Goal: Task Accomplishment & Management: Complete application form

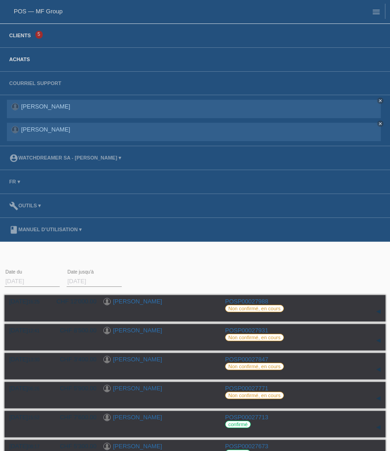
click at [12, 38] on link "Clients" at bounding box center [20, 36] width 31 height 6
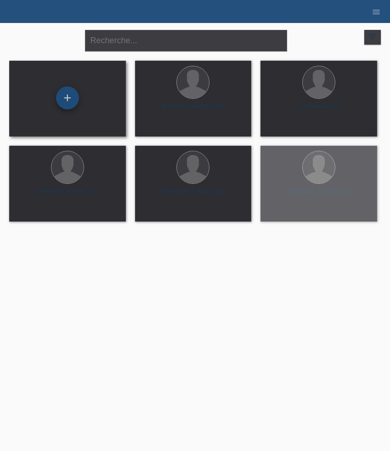
click at [66, 103] on div "+" at bounding box center [67, 97] width 23 height 23
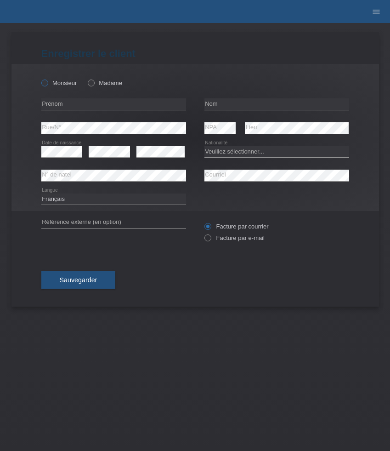
click at [40, 78] on icon at bounding box center [40, 78] width 0 height 0
click at [46, 83] on input "Monsieur" at bounding box center [44, 83] width 6 height 6
radio input "true"
click at [79, 103] on input "text" at bounding box center [113, 103] width 145 height 11
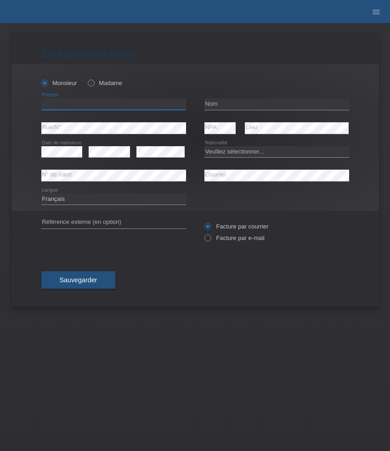
paste input "Mergim"
type input "Mergim"
click at [245, 106] on input "text" at bounding box center [277, 103] width 145 height 11
paste input "Veselaj"
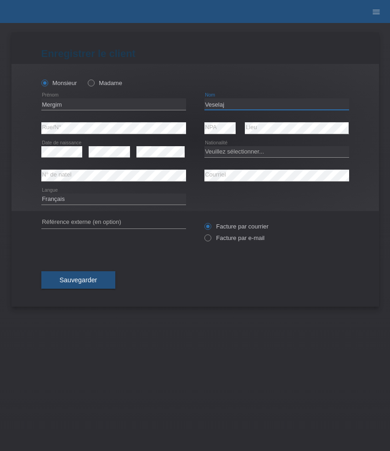
type input "Veselaj"
click at [263, 152] on select "Veuillez sélectionner... Suisse Allemagne Autriche Liechtenstein ------------ A…" at bounding box center [277, 151] width 145 height 11
click at [263, 152] on select "Veuillez sélectionner... [GEOGRAPHIC_DATA] [GEOGRAPHIC_DATA] [GEOGRAPHIC_DATA] …" at bounding box center [277, 151] width 145 height 11
select select "DE"
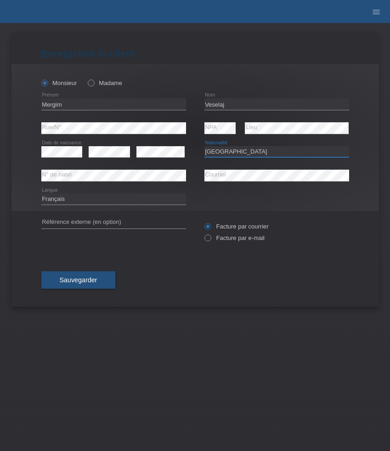
click at [205, 146] on select "Veuillez sélectionner... [GEOGRAPHIC_DATA] [GEOGRAPHIC_DATA] [GEOGRAPHIC_DATA] …" at bounding box center [277, 151] width 145 height 11
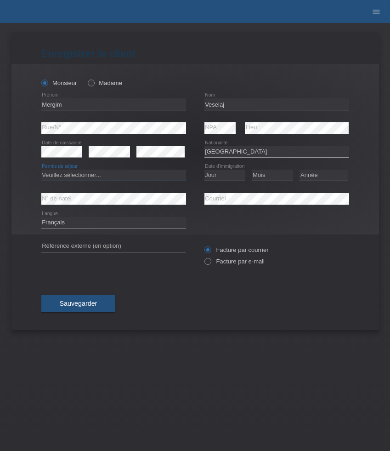
click at [114, 181] on select "Veuillez sélectionner... C B B - Statut de réfugié Autre" at bounding box center [113, 175] width 145 height 11
select select "B"
click at [41, 170] on select "Veuillez sélectionner... C B B - Statut de réfugié Autre" at bounding box center [113, 175] width 145 height 11
click at [228, 175] on select "Jour 01 02 03 04 05 06 07 08 09 10 11" at bounding box center [225, 175] width 41 height 11
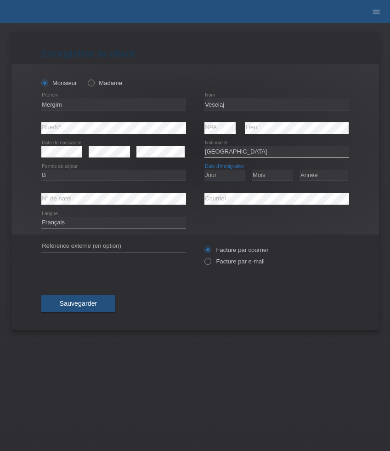
click at [229, 179] on select "Jour 01 02 03 04 05 06 07 08 09 10 11" at bounding box center [225, 175] width 41 height 11
select select "01"
click at [205, 170] on select "Jour 01 02 03 04 05 06 07 08 09 10 11" at bounding box center [225, 175] width 41 height 11
click at [265, 177] on select "Mois 01 02 03 04 05 06 07 08 09 10 11" at bounding box center [272, 175] width 41 height 11
select select "11"
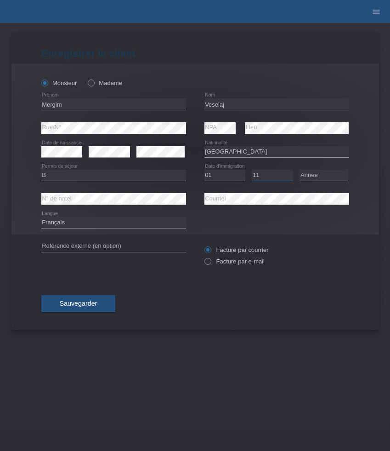
click at [252, 170] on select "Mois 01 02 03 04 05 06 07 08 09 10 11" at bounding box center [272, 175] width 41 height 11
click at [309, 176] on select "Année 2025 2024 2023 2022 2021 2020 2019 2018 2017 2016 2015 2014 2013 2012 201…" at bounding box center [324, 175] width 48 height 11
select select "2017"
click at [300, 170] on select "Année 2025 2024 2023 2022 2021 2020 2019 2018 2017 2016 2015 2014 2013 2012 201…" at bounding box center [324, 175] width 48 height 11
click at [141, 227] on select "Deutsch Français Italiano English" at bounding box center [113, 222] width 145 height 11
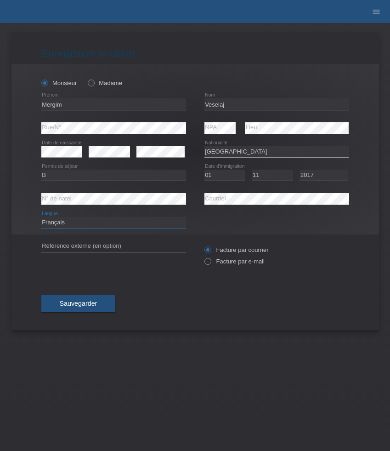
select select "de"
click at [41, 217] on select "Deutsch Français Italiano English" at bounding box center [113, 222] width 145 height 11
click at [230, 259] on label "Facture par e-mail" at bounding box center [235, 261] width 60 height 7
click at [211, 259] on input "Facture par e-mail" at bounding box center [208, 263] width 6 height 11
radio input "true"
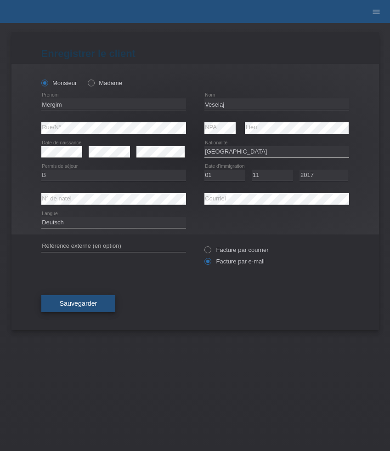
click at [90, 304] on span "Sauvegarder" at bounding box center [79, 303] width 38 height 7
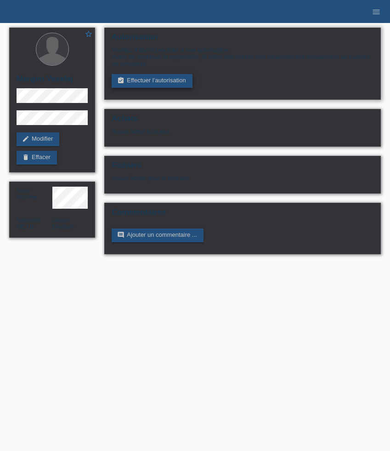
click at [167, 80] on link "assignment_turned_in Effectuer l’autorisation" at bounding box center [152, 81] width 80 height 14
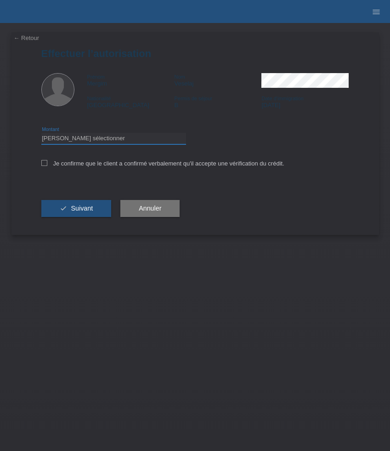
click at [143, 135] on select "Veuillez sélectionner CHF 1.00 - CHF 499.00 CHF 500.00 - CHF 1'999.00 CHF 2'000…" at bounding box center [113, 138] width 145 height 11
select select "3"
click at [41, 134] on select "Veuillez sélectionner CHF 1.00 - CHF 499.00 CHF 500.00 - CHF 1'999.00 CHF 2'000…" at bounding box center [113, 138] width 145 height 11
click at [124, 163] on label "Je confirme que le client a confirmé verbalement qu'il accepte une vérification…" at bounding box center [162, 163] width 243 height 7
click at [47, 163] on input "Je confirme que le client a confirmé verbalement qu'il accepte une vérification…" at bounding box center [44, 163] width 6 height 6
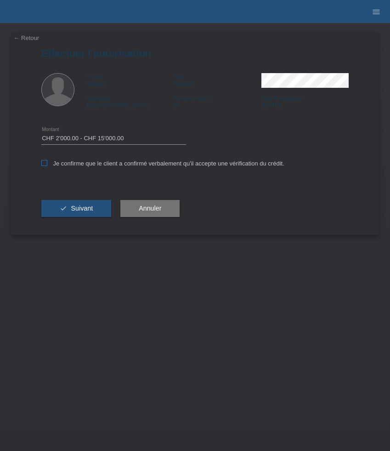
checkbox input "true"
click at [92, 205] on button "check Suivant" at bounding box center [76, 208] width 70 height 17
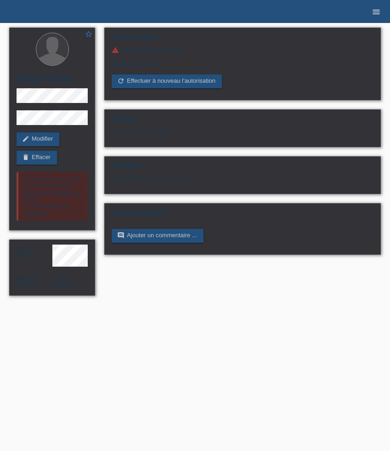
click at [377, 12] on icon "menu" at bounding box center [376, 11] width 9 height 9
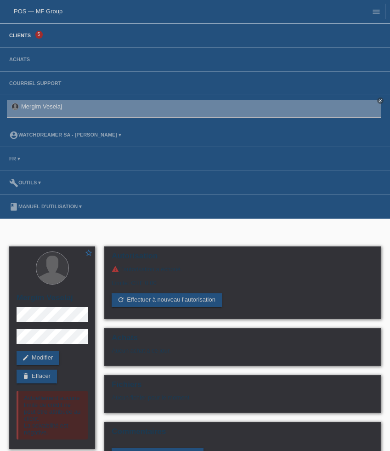
click at [19, 36] on link "Clients" at bounding box center [20, 36] width 31 height 6
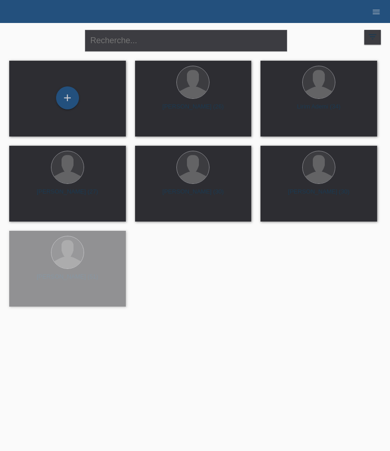
click at [69, 102] on div "+" at bounding box center [67, 97] width 23 height 23
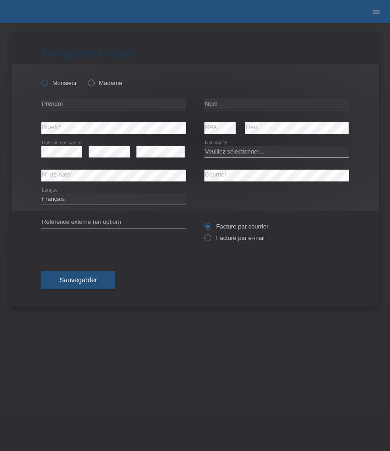
click at [51, 86] on label "Monsieur" at bounding box center [59, 83] width 36 height 7
click at [47, 86] on input "Monsieur" at bounding box center [44, 83] width 6 height 6
radio input "true"
click at [63, 104] on input "text" at bounding box center [113, 103] width 145 height 11
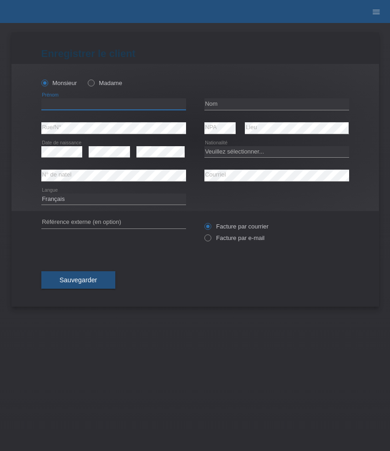
paste input "Bekim"
type input "Bekim"
click at [219, 103] on input "text" at bounding box center [277, 103] width 145 height 11
paste input "Jasari"
type input "Jasari"
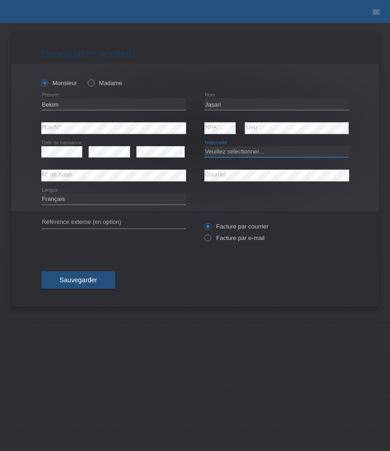
click at [233, 150] on select "Veuillez sélectionner... [GEOGRAPHIC_DATA] [GEOGRAPHIC_DATA] [GEOGRAPHIC_DATA] …" at bounding box center [277, 151] width 145 height 11
select select "CH"
click at [205, 146] on select "Veuillez sélectionner... [GEOGRAPHIC_DATA] [GEOGRAPHIC_DATA] [GEOGRAPHIC_DATA] …" at bounding box center [277, 151] width 145 height 11
click at [236, 237] on label "Facture par e-mail" at bounding box center [235, 237] width 60 height 7
click at [211, 237] on input "Facture par e-mail" at bounding box center [208, 239] width 6 height 11
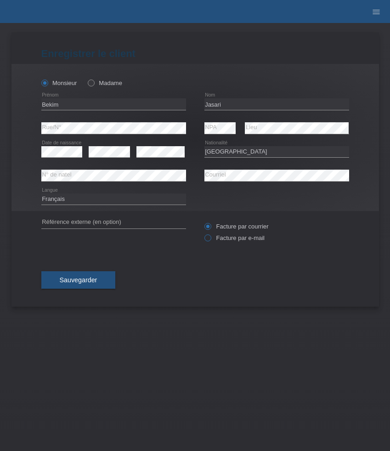
radio input "true"
click at [101, 278] on button "Sauvegarder" at bounding box center [78, 279] width 74 height 17
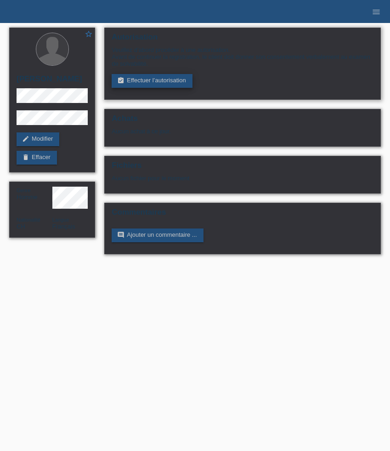
click at [152, 84] on link "assignment_turned_in Effectuer l’autorisation" at bounding box center [152, 81] width 80 height 14
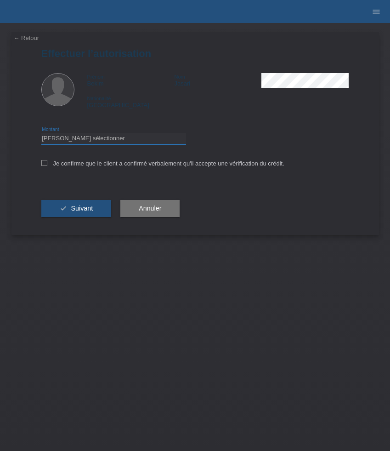
click at [109, 141] on select "Veuillez sélectionner CHF 1.00 - CHF 499.00 CHF 500.00 - CHF 1'999.00 CHF 2'000…" at bounding box center [113, 138] width 145 height 11
select select "3"
click at [41, 134] on select "Veuillez sélectionner CHF 1.00 - CHF 499.00 CHF 500.00 - CHF 1'999.00 CHF 2'000…" at bounding box center [113, 138] width 145 height 11
click at [113, 166] on label "Je confirme que le client a confirmé verbalement qu'il accepte une vérification…" at bounding box center [162, 163] width 243 height 7
click at [47, 166] on input "Je confirme que le client a confirmé verbalement qu'il accepte une vérification…" at bounding box center [44, 163] width 6 height 6
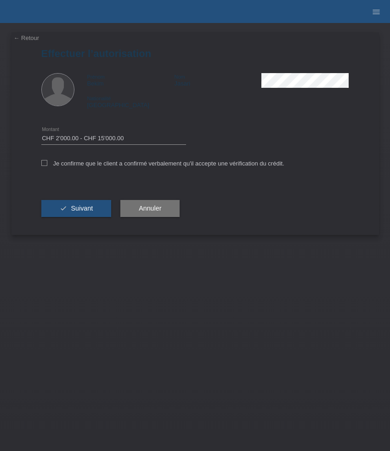
checkbox input "true"
click at [92, 207] on span "Suivant" at bounding box center [82, 208] width 22 height 7
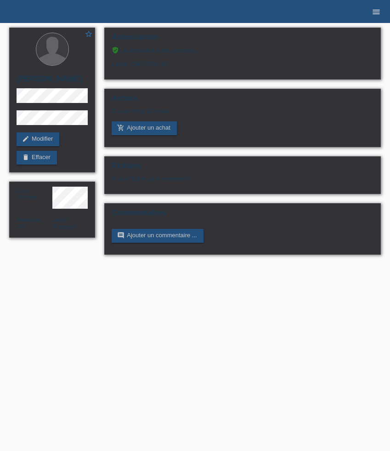
click at [379, 10] on icon "menu" at bounding box center [376, 11] width 9 height 9
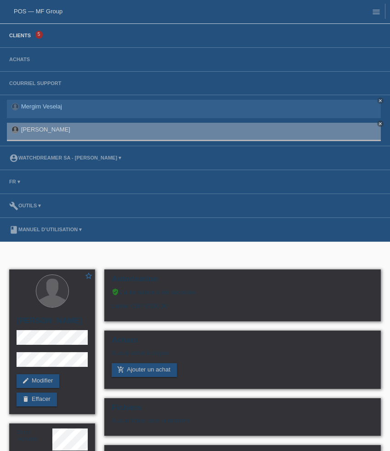
click at [29, 35] on link "Clients" at bounding box center [20, 36] width 31 height 6
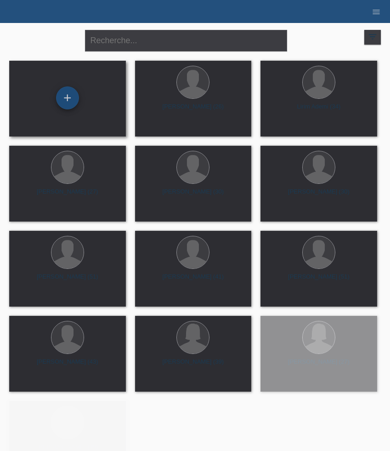
click at [72, 100] on div "+" at bounding box center [68, 98] width 22 height 16
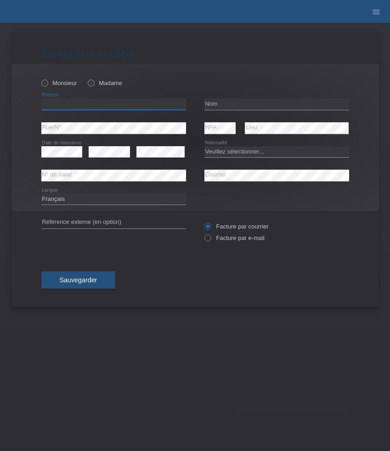
click at [72, 105] on input "text" at bounding box center [113, 103] width 145 height 11
paste input "Albin"
type input "Albin"
click at [52, 89] on div "Monsieur Madame" at bounding box center [113, 83] width 145 height 19
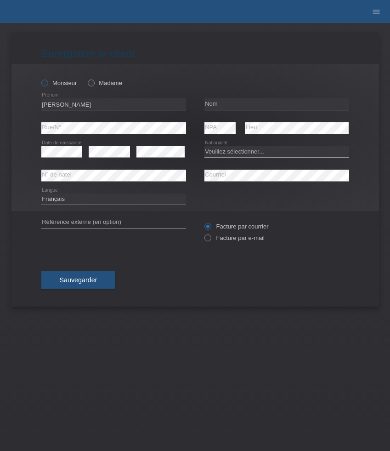
click at [52, 84] on label "Monsieur" at bounding box center [59, 83] width 36 height 7
click at [47, 84] on input "Monsieur" at bounding box center [44, 83] width 6 height 6
radio input "true"
click at [243, 102] on input "text" at bounding box center [277, 103] width 145 height 11
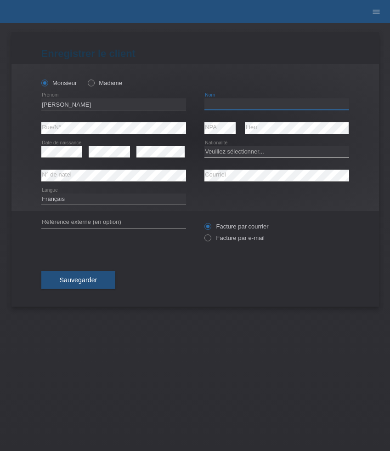
paste input "Xhelili"
type input "Xhelili"
click at [251, 153] on select "Veuillez sélectionner... Suisse Allemagne Autriche Liechtenstein ------------ A…" at bounding box center [277, 151] width 145 height 11
select select "CH"
click at [205, 146] on select "Veuillez sélectionner... Suisse Allemagne Autriche Liechtenstein ------------ A…" at bounding box center [277, 151] width 145 height 11
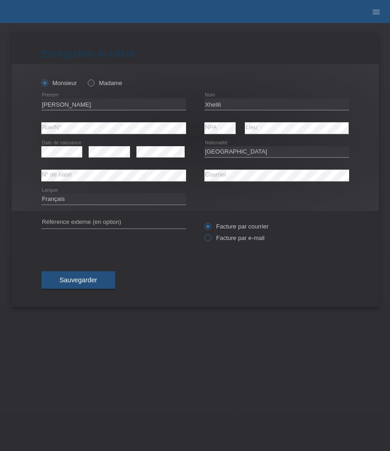
click at [234, 240] on label "Facture par e-mail" at bounding box center [235, 237] width 60 height 7
click at [211, 240] on input "Facture par e-mail" at bounding box center [208, 239] width 6 height 11
radio input "true"
click at [106, 279] on button "Sauvegarder" at bounding box center [78, 279] width 74 height 17
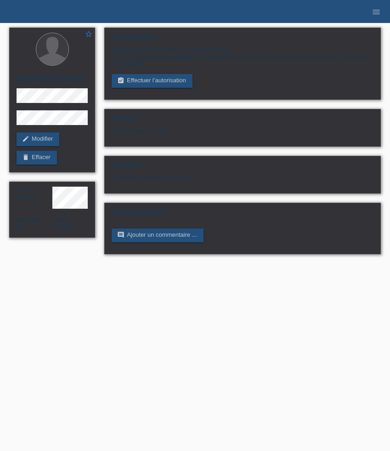
click at [147, 86] on link "assignment_turned_in Effectuer l’autorisation" at bounding box center [152, 81] width 80 height 14
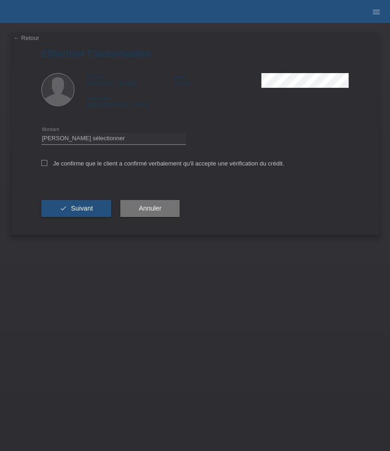
click at [98, 147] on div "Veuillez sélectionner CHF 1.00 - CHF 499.00 CHF 500.00 - CHF 1'999.00 CHF 2'000…" at bounding box center [113, 138] width 145 height 23
click at [98, 144] on select "Veuillez sélectionner CHF 1.00 - CHF 499.00 CHF 500.00 - CHF 1'999.00 CHF 2'000…" at bounding box center [113, 138] width 145 height 11
select select "3"
click at [41, 134] on select "Veuillez sélectionner CHF 1.00 - CHF 499.00 CHF 500.00 - CHF 1'999.00 CHF 2'000…" at bounding box center [113, 138] width 145 height 11
click at [95, 166] on label "Je confirme que le client a confirmé verbalement qu'il accepte une vérification…" at bounding box center [162, 163] width 243 height 7
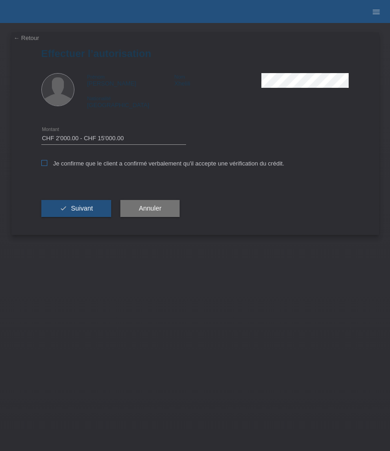
click at [47, 166] on input "Je confirme que le client a confirmé verbalement qu'il accepte une vérification…" at bounding box center [44, 163] width 6 height 6
checkbox input "true"
click at [91, 206] on button "check Suivant" at bounding box center [76, 208] width 70 height 17
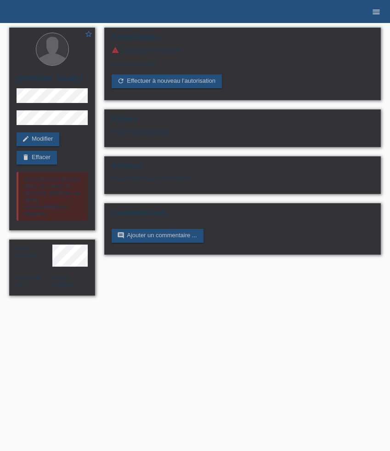
click at [374, 9] on icon "menu" at bounding box center [376, 11] width 9 height 9
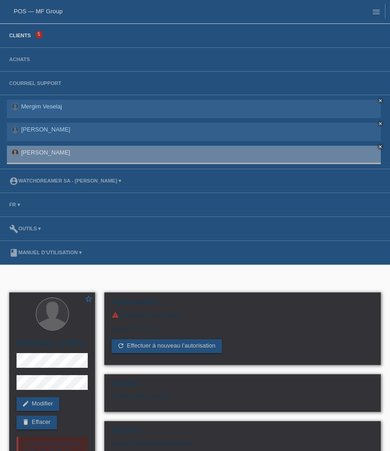
click at [26, 35] on link "Clients" at bounding box center [20, 36] width 31 height 6
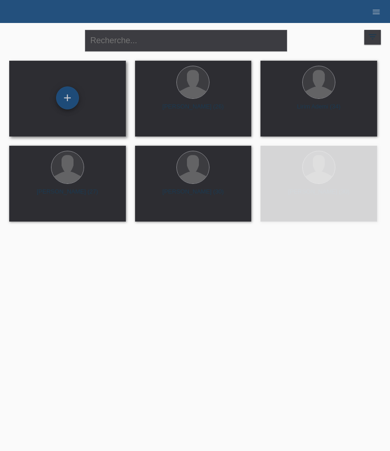
click at [74, 105] on div "+" at bounding box center [67, 97] width 23 height 23
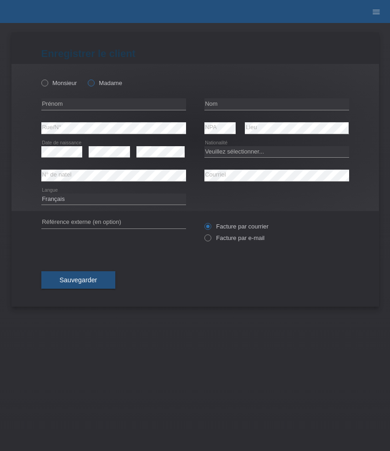
click at [98, 80] on label "Madame" at bounding box center [105, 83] width 34 height 7
click at [94, 80] on input "Madame" at bounding box center [91, 83] width 6 height 6
radio input "true"
click at [79, 103] on input "text" at bounding box center [113, 103] width 145 height 11
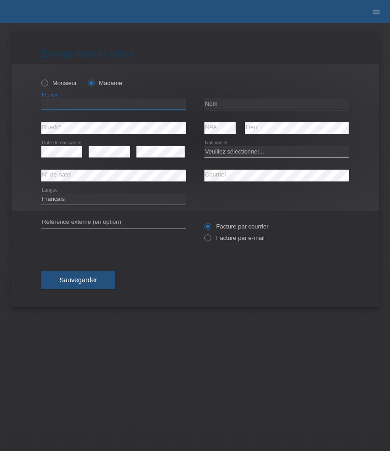
paste input "Edona"
type input "Edona"
click at [245, 100] on input "text" at bounding box center [277, 103] width 145 height 11
paste input "[PERSON_NAME]"
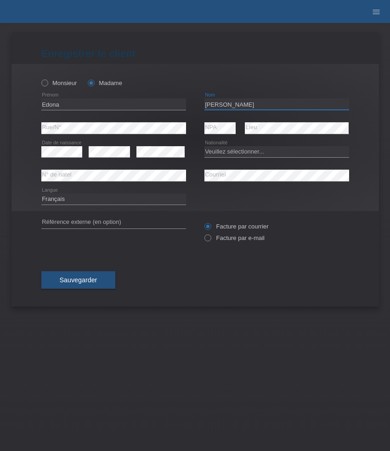
type input "[PERSON_NAME]"
click at [243, 154] on select "Veuillez sélectionner... Suisse Allemagne Autriche Liechtenstein ------------ A…" at bounding box center [277, 151] width 145 height 11
click at [230, 150] on select "Veuillez sélectionner... Suisse Allemagne Autriche Liechtenstein ------------ A…" at bounding box center [277, 151] width 145 height 11
select select "XK"
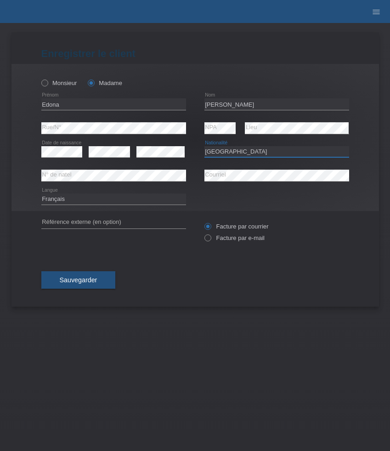
click at [205, 146] on select "Veuillez sélectionner... Suisse Allemagne Autriche Liechtenstein ------------ A…" at bounding box center [277, 151] width 145 height 11
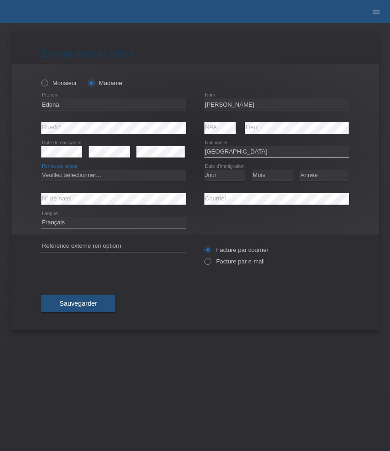
click at [124, 175] on select "Veuillez sélectionner... C B B - Statut de réfugié Autre" at bounding box center [113, 175] width 145 height 11
select select "B"
click at [41, 170] on select "Veuillez sélectionner... C B B - Statut de réfugié Autre" at bounding box center [113, 175] width 145 height 11
click at [227, 176] on select "Jour 01 02 03 04 05 06 07 08 09 10 11" at bounding box center [225, 175] width 41 height 11
select select "10"
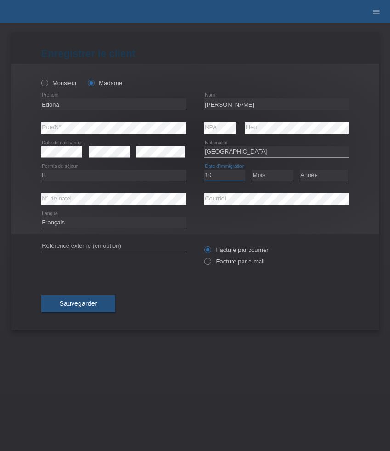
click at [205, 170] on select "Jour 01 02 03 04 05 06 07 08 09 10 11" at bounding box center [225, 175] width 41 height 11
click at [261, 175] on select "Mois 01 02 03 04 05 06 07 08 09 10 11" at bounding box center [272, 175] width 41 height 11
select select "11"
click at [252, 170] on select "Mois 01 02 03 04 05 06 07 08 09 10 11" at bounding box center [272, 175] width 41 height 11
click at [316, 176] on select "Année 2025 2024 2023 2022 2021 2020 2019 2018 2017 2016 2015 2014 2013 2012 201…" at bounding box center [324, 175] width 48 height 11
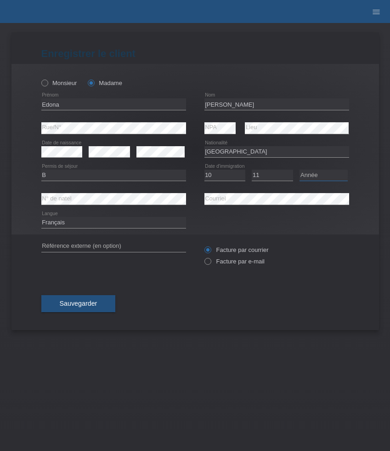
select select "2018"
click at [300, 170] on select "Année 2025 2024 2023 2022 2021 2020 2019 2018 2017 2016 2015 2014 2013 2012 201…" at bounding box center [324, 175] width 48 height 11
click at [229, 260] on label "Facture par e-mail" at bounding box center [235, 261] width 60 height 7
click at [211, 260] on input "Facture par e-mail" at bounding box center [208, 263] width 6 height 11
radio input "true"
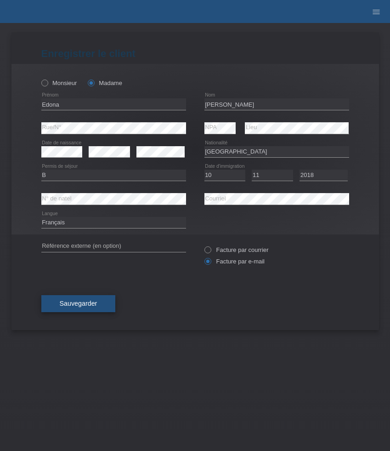
click at [88, 303] on span "Sauvegarder" at bounding box center [79, 303] width 38 height 7
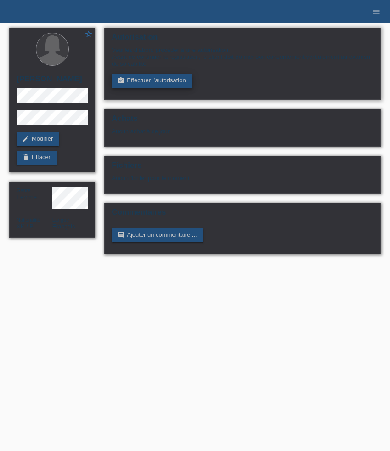
click at [158, 84] on link "assignment_turned_in Effectuer l’autorisation" at bounding box center [152, 81] width 80 height 14
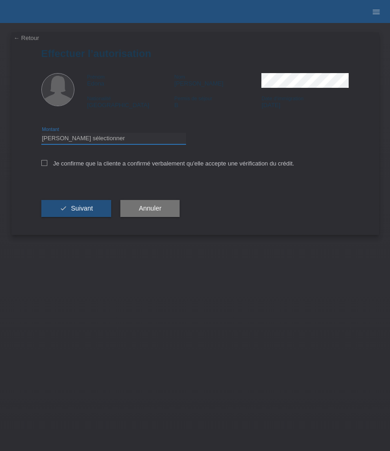
click at [141, 139] on select "Veuillez sélectionner CHF 1.00 - CHF 499.00 CHF 500.00 - CHF 1'999.00 CHF 2'000…" at bounding box center [113, 138] width 145 height 11
select select "3"
click at [41, 134] on select "Veuillez sélectionner CHF 1.00 - CHF 499.00 CHF 500.00 - CHF 1'999.00 CHF 2'000…" at bounding box center [113, 138] width 145 height 11
click at [143, 165] on label "Je confirme que la cliente a confirmé verbalement qu'elle accepte une vérificat…" at bounding box center [167, 163] width 253 height 7
click at [47, 165] on input "Je confirme que la cliente a confirmé verbalement qu'elle accepte une vérificat…" at bounding box center [44, 163] width 6 height 6
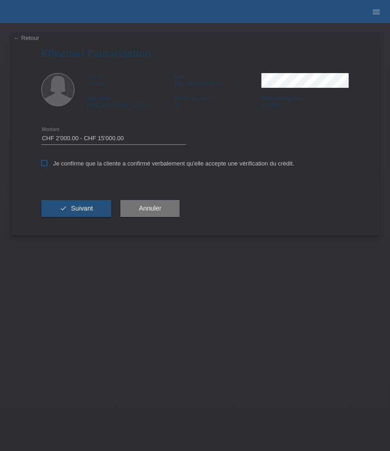
checkbox input "true"
click at [90, 208] on span "Suivant" at bounding box center [82, 208] width 22 height 7
